Goal: Communication & Community: Answer question/provide support

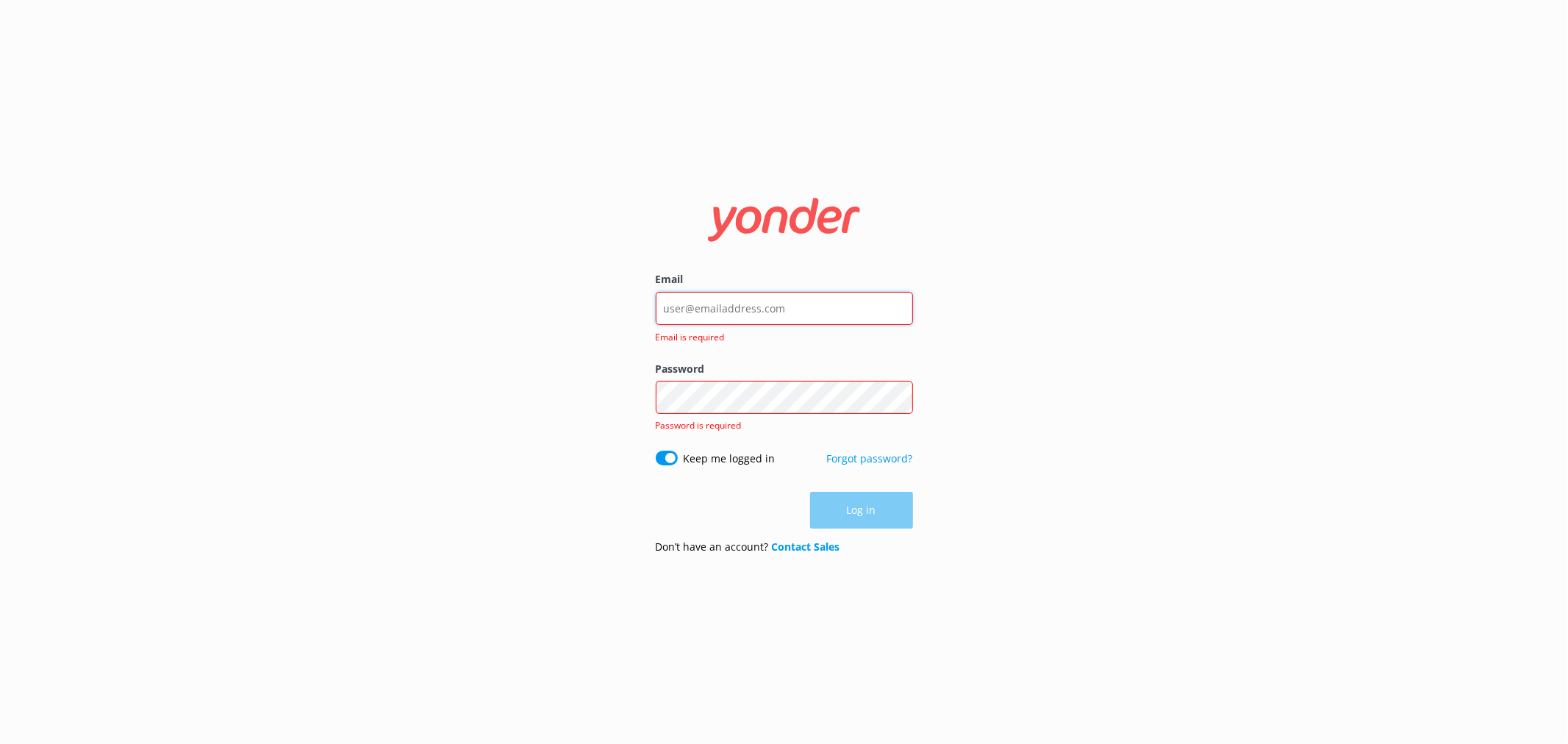
type input "[EMAIL_ADDRESS][DOMAIN_NAME]"
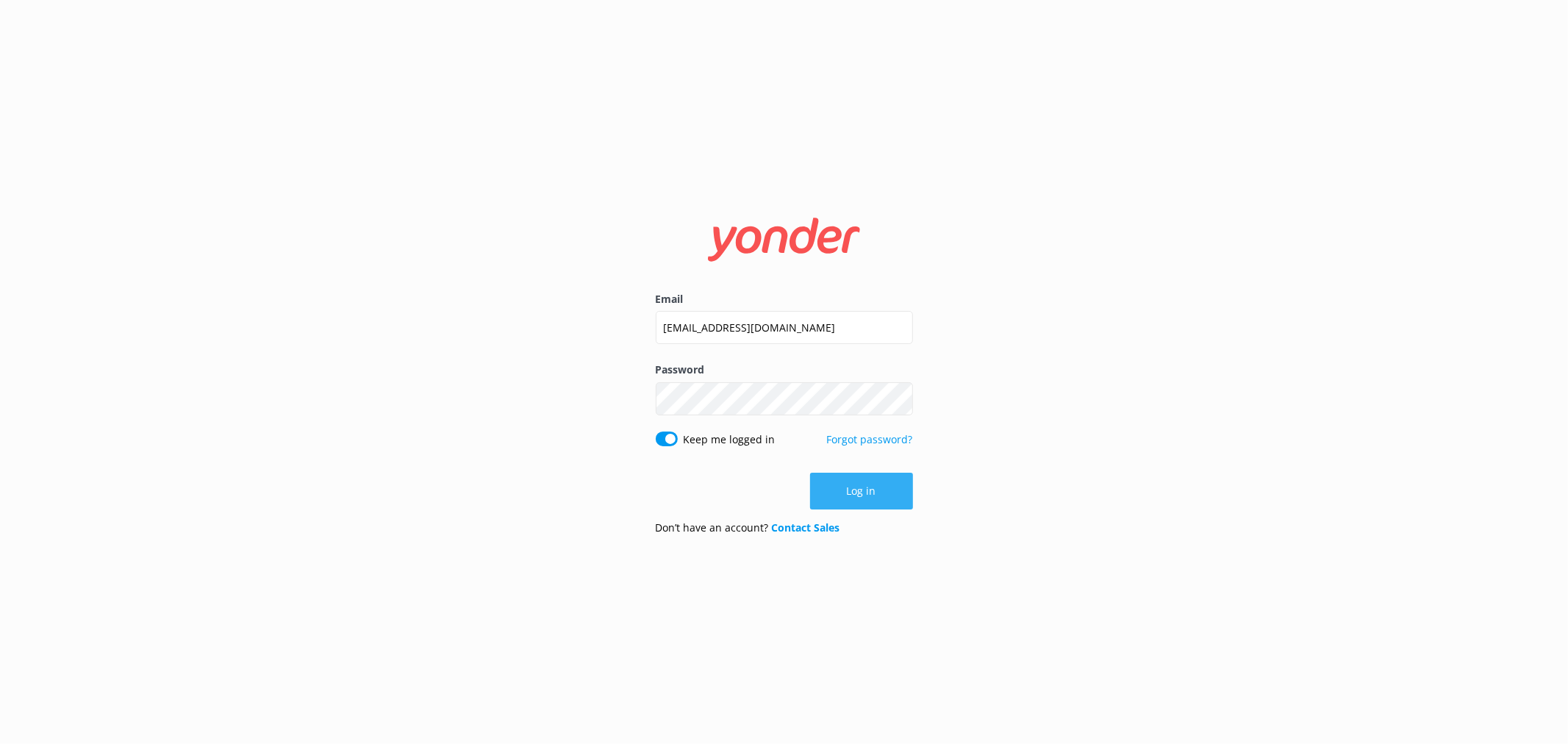
click at [875, 483] on button "Log in" at bounding box center [861, 491] width 103 height 37
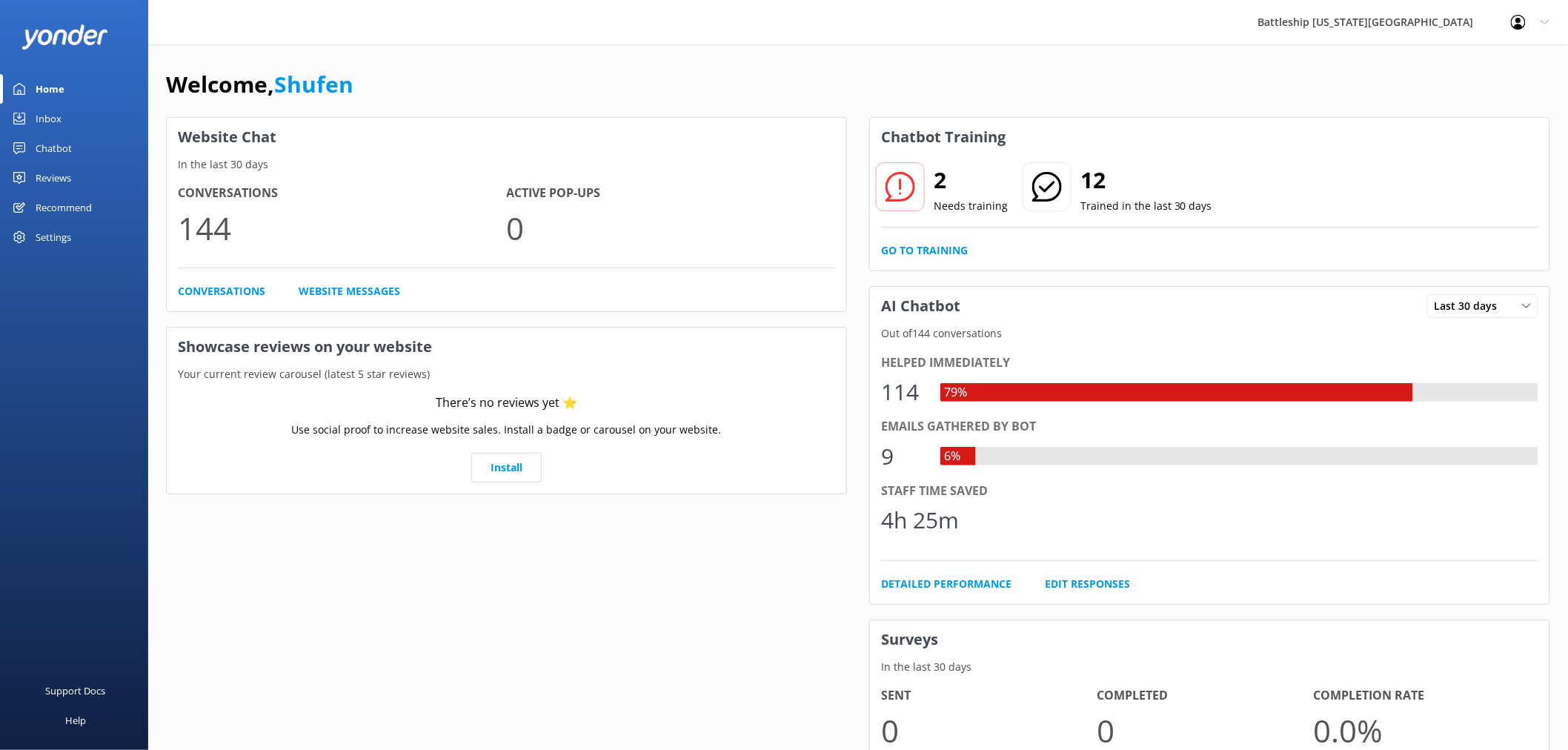
click at [56, 109] on div "Inbox" at bounding box center [48, 118] width 26 height 30
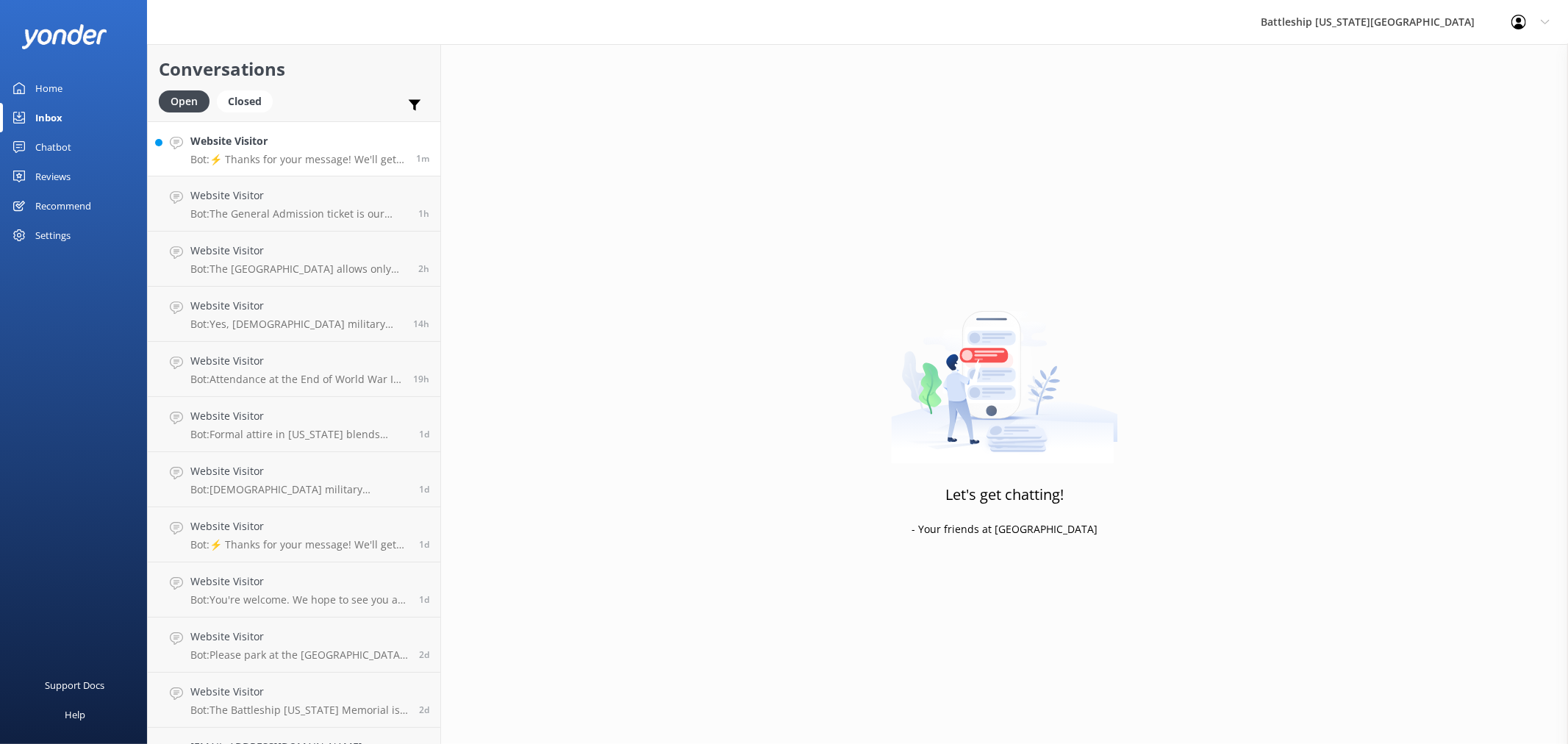
click at [298, 166] on p "Bot: ⚡ Thanks for your message! We'll get back to you as soon as we can. In the…" at bounding box center [298, 159] width 215 height 13
